Goal: Task Accomplishment & Management: Manage account settings

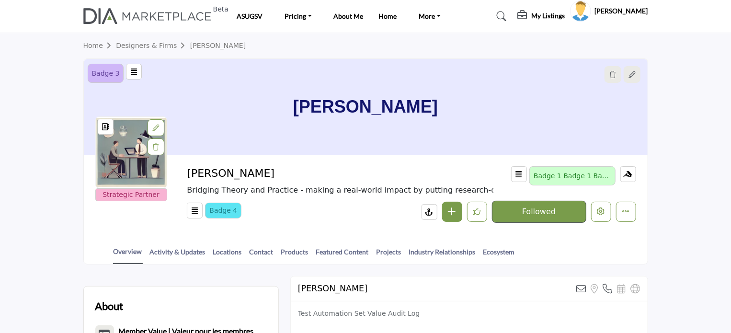
click at [630, 10] on div "Rajdip Patel Password & Security My Profile My Interests My Lists My Solutions …" at bounding box center [609, 10] width 78 height 21
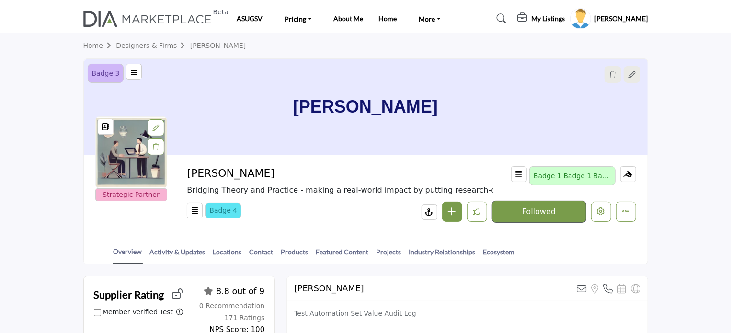
click at [629, 19] on h5 "[PERSON_NAME]" at bounding box center [621, 19] width 53 height 10
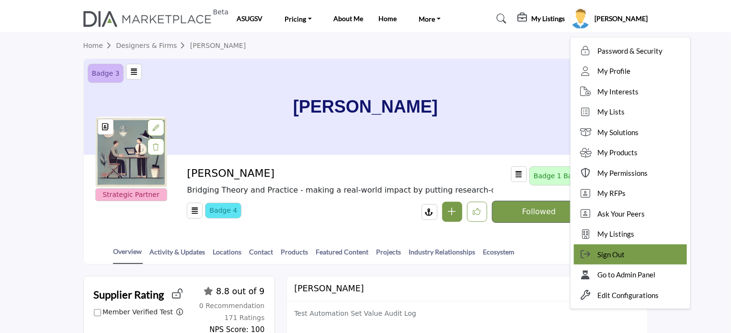
click at [621, 252] on span "Sign Out" at bounding box center [611, 254] width 27 height 11
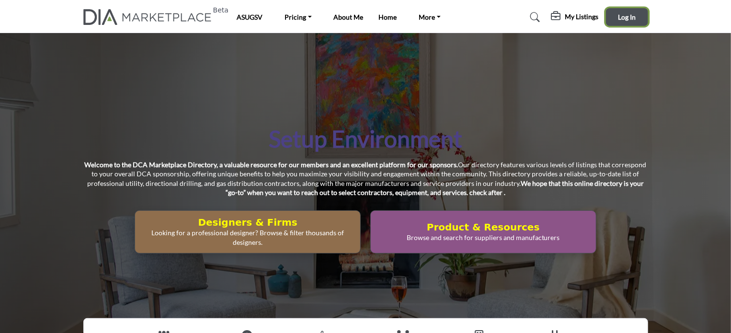
click at [618, 16] on span "Log In" at bounding box center [627, 17] width 18 height 8
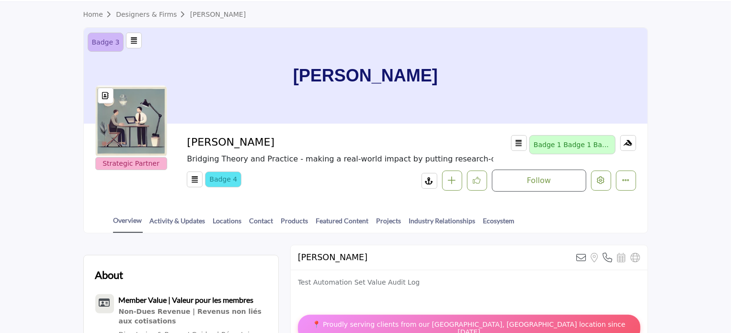
scroll to position [144, 0]
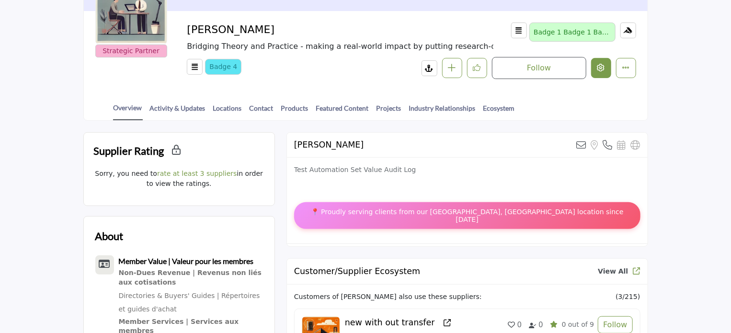
click at [602, 71] on button "Edit company" at bounding box center [601, 68] width 20 height 20
click at [623, 65] on icon "More details" at bounding box center [626, 68] width 8 height 8
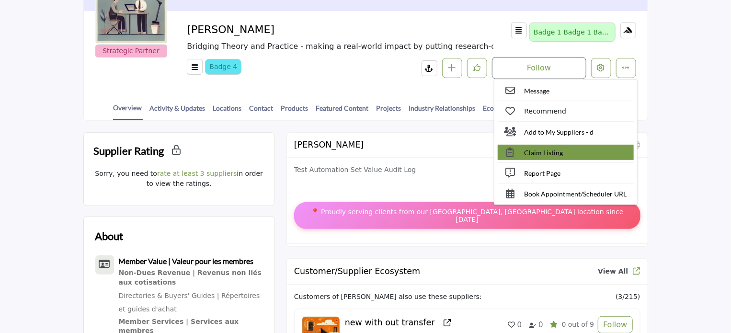
click at [537, 149] on span "Claim Listing" at bounding box center [543, 153] width 39 height 10
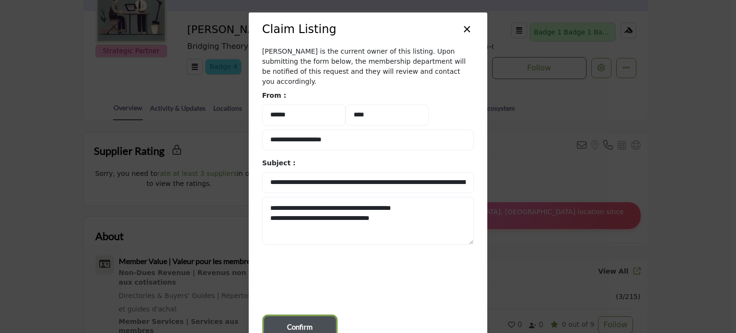
click at [292, 321] on span "Confirm" at bounding box center [299, 326] width 25 height 11
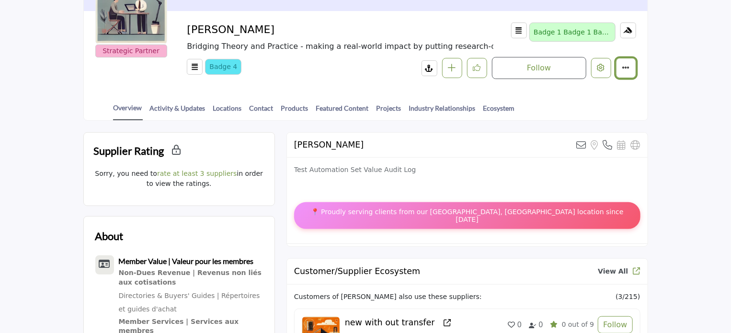
click at [627, 68] on icon "More details" at bounding box center [626, 68] width 8 height 8
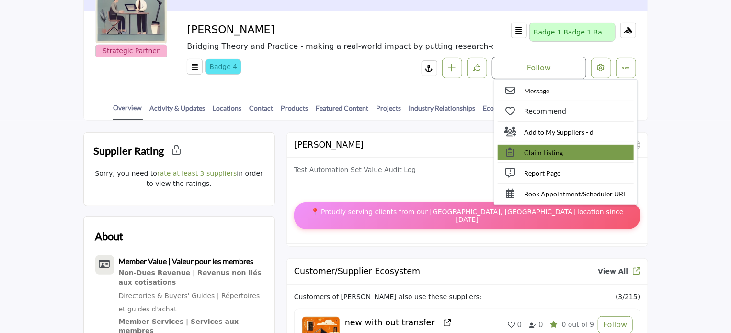
click at [543, 154] on span "Claim Listing" at bounding box center [543, 153] width 39 height 10
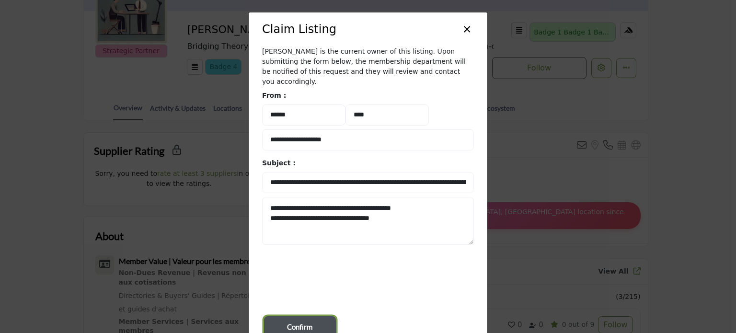
click at [305, 321] on span "Confirm" at bounding box center [299, 326] width 25 height 11
